Goal: Information Seeking & Learning: Learn about a topic

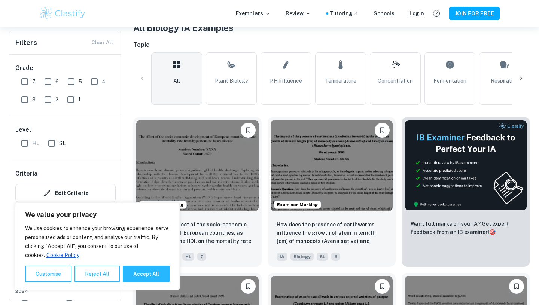
scroll to position [157, 0]
click at [226, 96] on link "Plant Biology" at bounding box center [231, 78] width 51 height 52
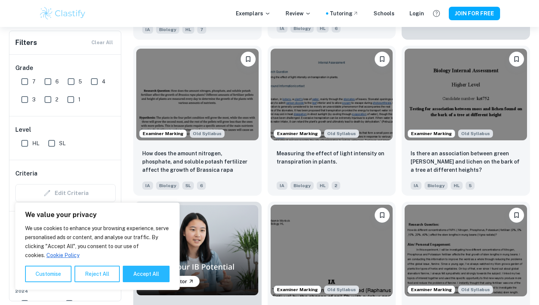
scroll to position [385, 0]
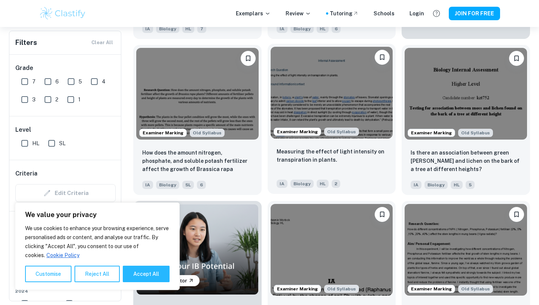
click at [320, 109] on img at bounding box center [332, 93] width 122 height 92
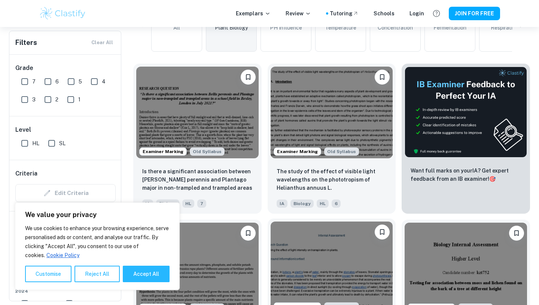
scroll to position [208, 0]
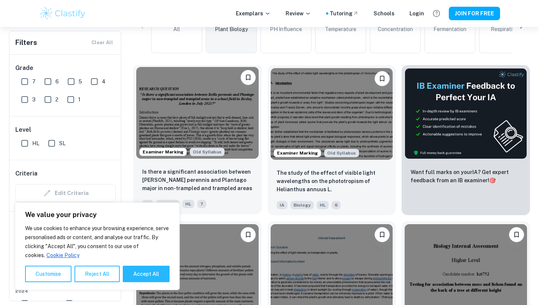
click at [194, 123] on img at bounding box center [197, 113] width 122 height 92
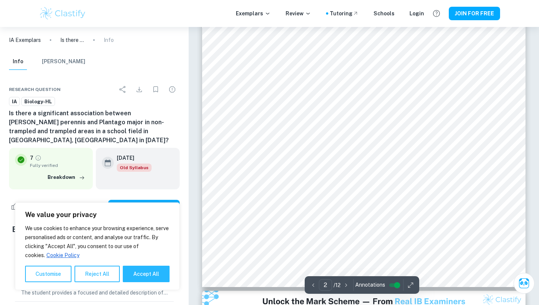
scroll to position [507, 0]
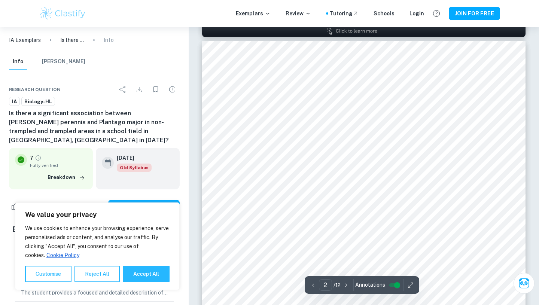
type input "1"
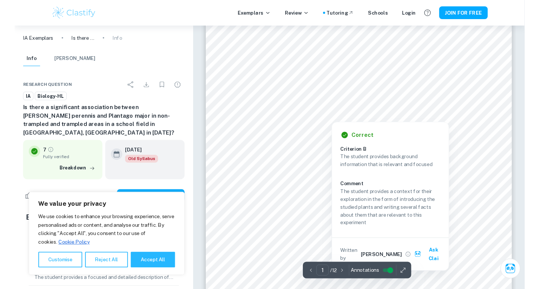
scroll to position [93, 0]
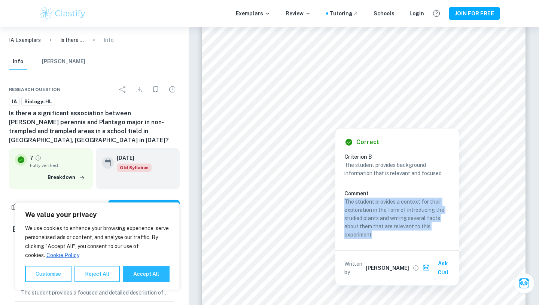
drag, startPoint x: 345, startPoint y: 199, endPoint x: 280, endPoint y: 1, distance: 208.7
click at [393, 234] on p "The student provides a context for their exploration in the form of introducing…" at bounding box center [398, 218] width 106 height 41
copy p "The student provides a context for their exploration in the form of introducing…"
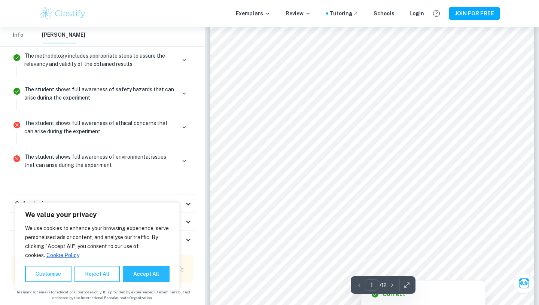
scroll to position [0, 0]
